Goal: Task Accomplishment & Management: Manage account settings

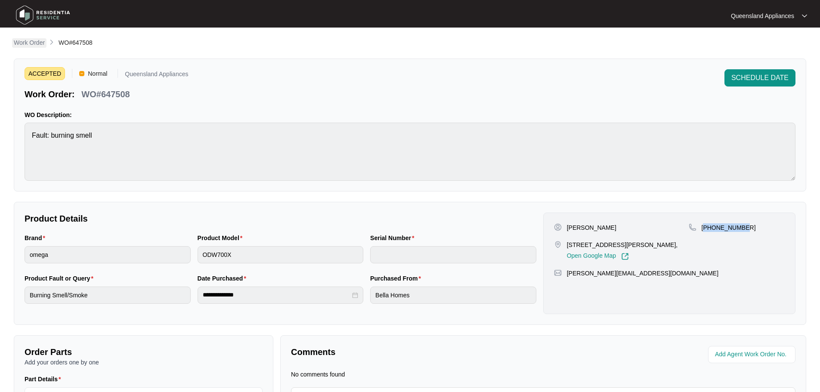
click at [38, 40] on p "Work Order" at bounding box center [29, 42] width 31 height 9
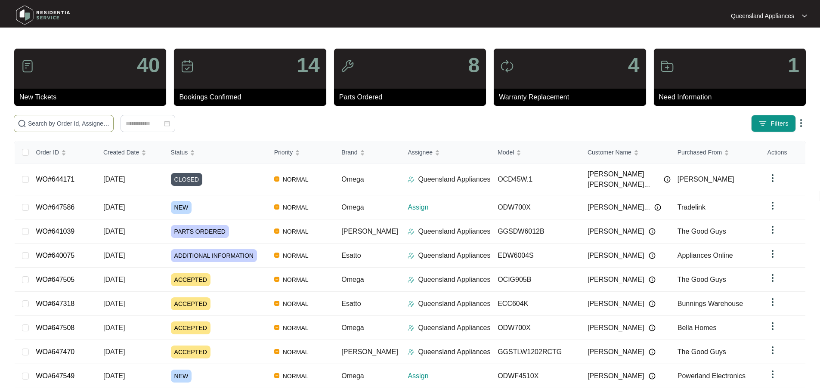
click at [95, 124] on input "text" at bounding box center [69, 123] width 82 height 9
paste input "647549"
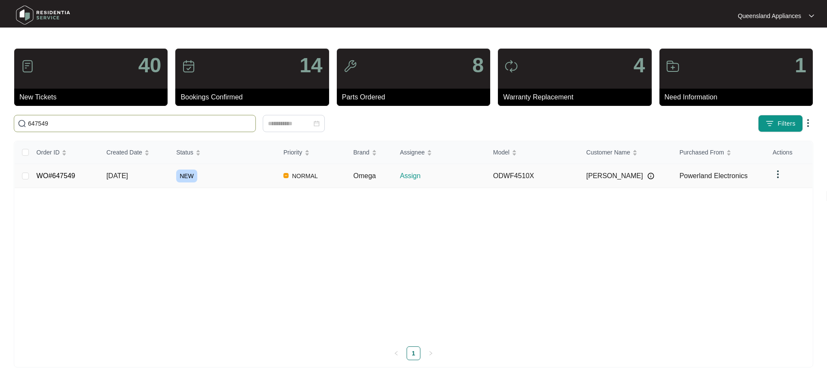
type input "647549"
click at [55, 179] on link "WO#647549" at bounding box center [56, 175] width 39 height 7
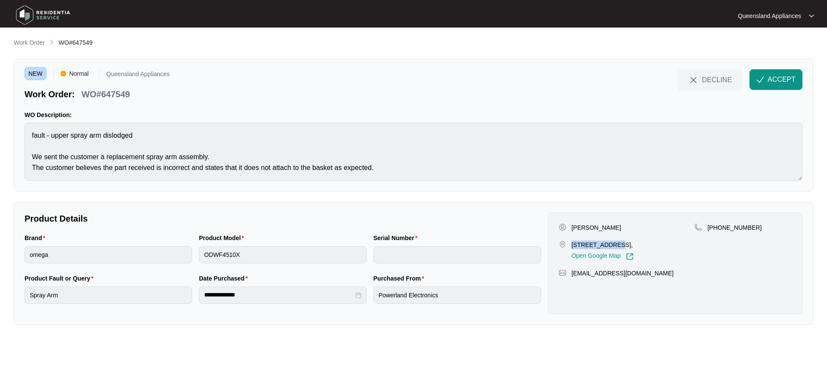
drag, startPoint x: 571, startPoint y: 244, endPoint x: 612, endPoint y: 245, distance: 40.9
click at [612, 245] on div "[STREET_ADDRESS], Open Google Map" at bounding box center [627, 251] width 136 height 20
copy p "9/100 Chestnut"
click at [127, 93] on p "WO#647549" at bounding box center [105, 94] width 48 height 12
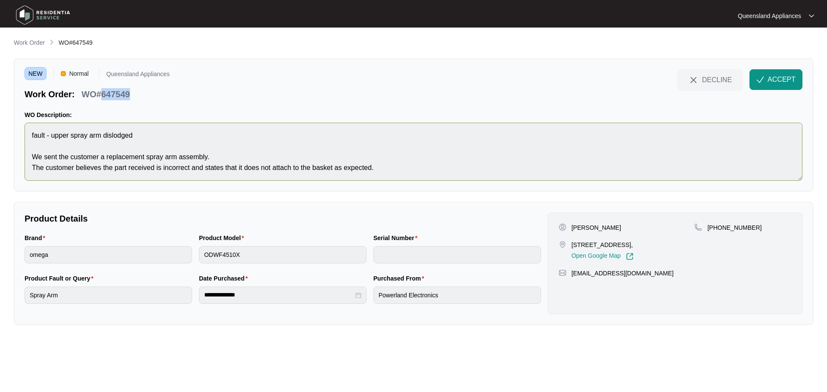
copy p "647549"
click at [736, 228] on p "[PHONE_NUMBER]" at bounding box center [734, 228] width 54 height 9
copy p "61493577230"
click at [773, 80] on span "ACCEPT" at bounding box center [781, 80] width 28 height 10
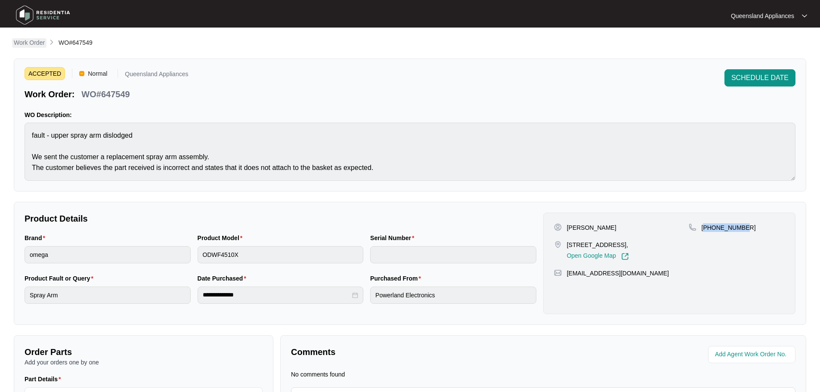
click at [28, 41] on p "Work Order" at bounding box center [29, 42] width 31 height 9
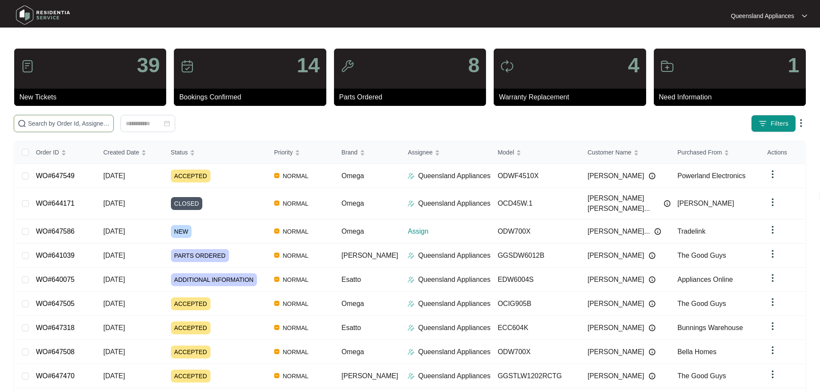
click at [110, 126] on input "text" at bounding box center [69, 123] width 82 height 9
paste input "647586"
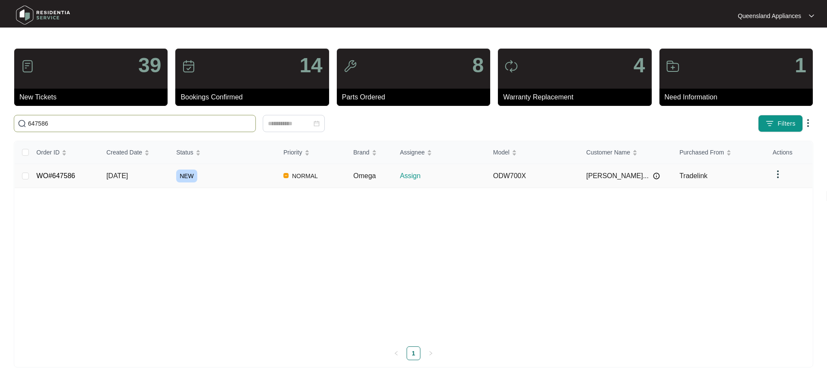
type input "647586"
click at [66, 175] on link "WO#647586" at bounding box center [56, 175] width 39 height 7
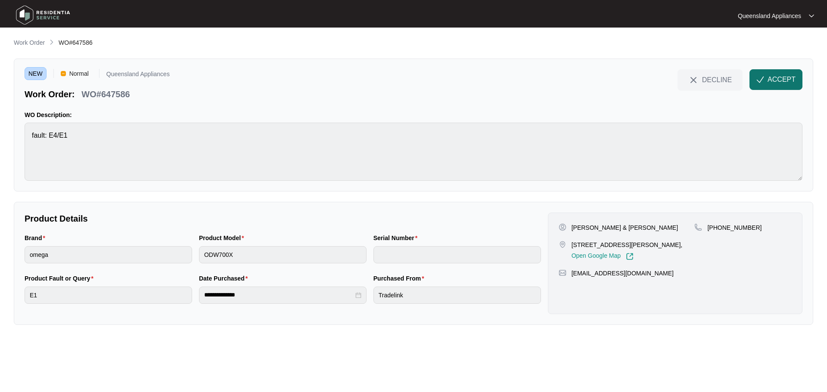
click at [779, 79] on span "ACCEPT" at bounding box center [781, 80] width 28 height 10
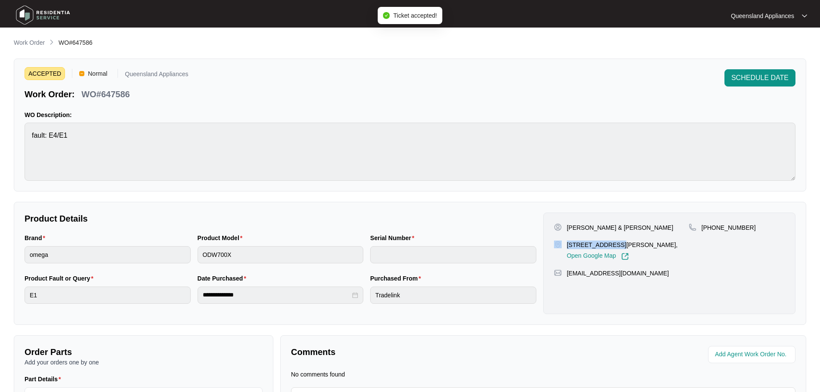
drag, startPoint x: 615, startPoint y: 244, endPoint x: 553, endPoint y: 244, distance: 62.5
click at [553, 244] on div "[PERSON_NAME] & [PERSON_NAME] [STREET_ADDRESS][PERSON_NAME], Open Google Map [P…" at bounding box center [670, 264] width 252 height 102
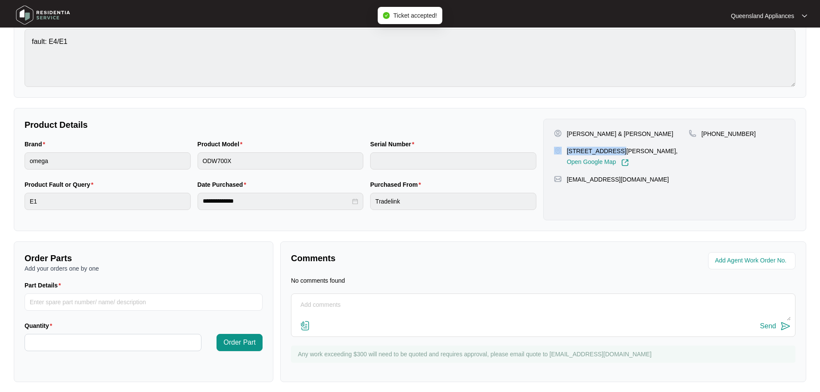
scroll to position [98, 0]
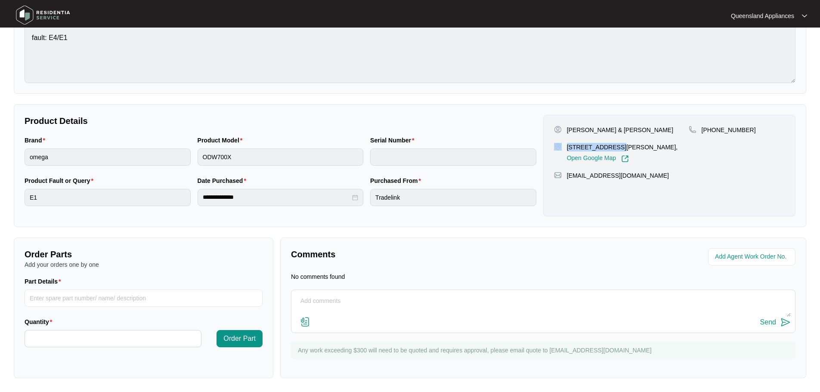
drag, startPoint x: 586, startPoint y: 146, endPoint x: 565, endPoint y: 145, distance: 21.2
click at [565, 145] on div "[STREET_ADDRESS][PERSON_NAME], Open Google Map" at bounding box center [621, 153] width 135 height 20
drag, startPoint x: 616, startPoint y: 146, endPoint x: 565, endPoint y: 146, distance: 51.3
click at [565, 146] on div "[STREET_ADDRESS][PERSON_NAME], Open Google Map" at bounding box center [621, 153] width 135 height 20
copy p "[STREET_ADDRESS]"
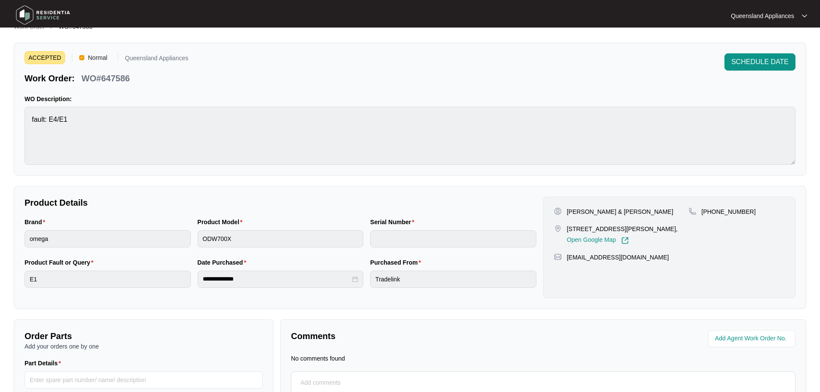
scroll to position [12, 0]
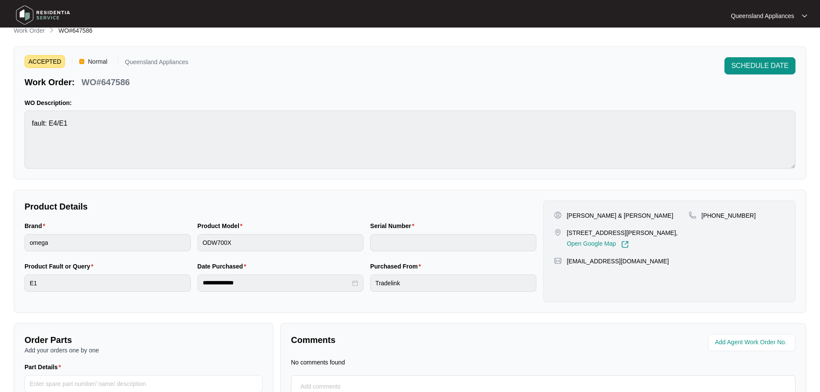
click at [120, 81] on p "WO#647586" at bounding box center [105, 82] width 48 height 12
copy p "647586"
click at [727, 217] on p "[PHONE_NUMBER]" at bounding box center [729, 215] width 54 height 9
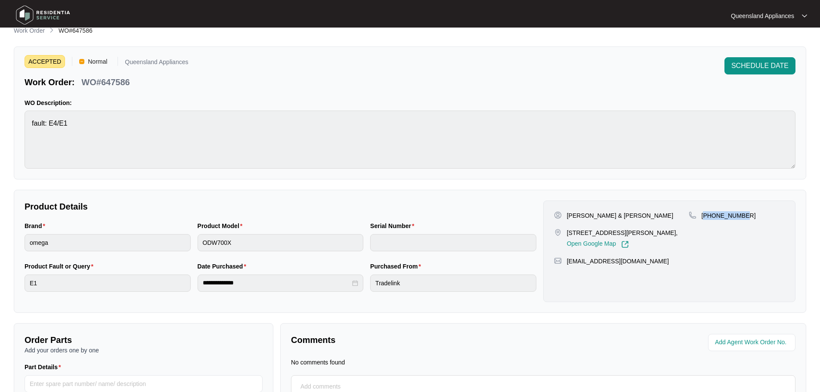
copy p "61435848527"
